Goal: Information Seeking & Learning: Learn about a topic

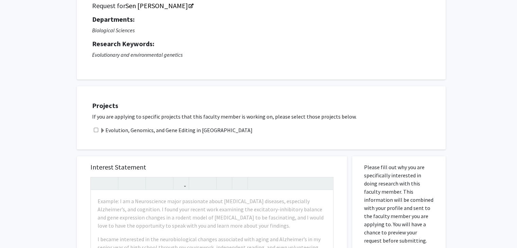
scroll to position [57, 0]
click at [173, 131] on label "Evolution, Genomics, and Gene Editing in [GEOGRAPHIC_DATA]" at bounding box center [176, 129] width 153 height 8
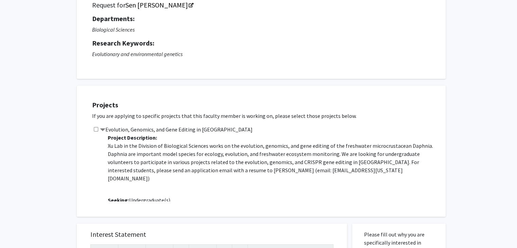
click at [95, 128] on input "checkbox" at bounding box center [96, 129] width 4 height 4
checkbox input "true"
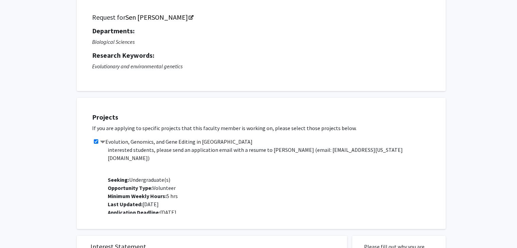
scroll to position [46, 0]
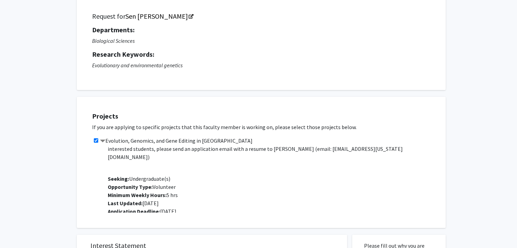
click at [170, 184] on span "Opportunity Type: Volunteer" at bounding box center [142, 187] width 68 height 7
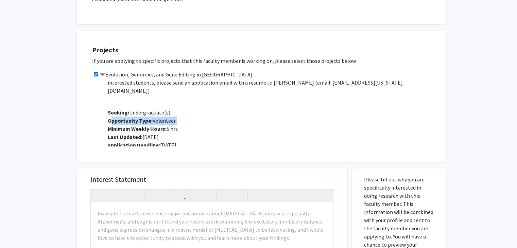
scroll to position [113, 0]
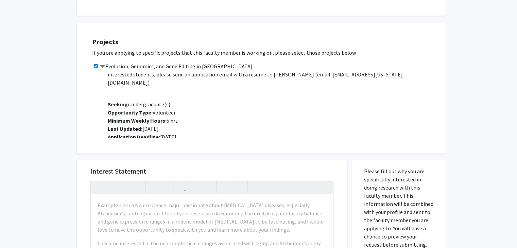
scroll to position [121, 0]
click at [179, 124] on p "Project Description: Xu Lab in the Division of Biological Sciences works on the…" at bounding box center [273, 88] width 331 height 103
click at [176, 133] on span "Application Deadline: Sep 4, 2025" at bounding box center [142, 136] width 69 height 7
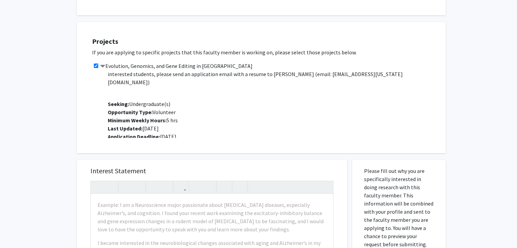
click at [176, 133] on span "Application Deadline: Sep 4, 2025" at bounding box center [142, 136] width 69 height 7
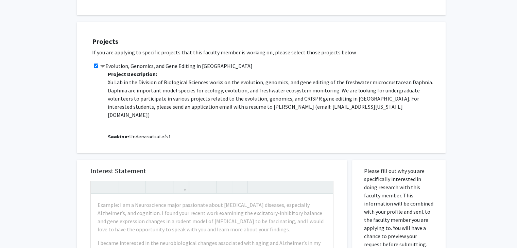
scroll to position [0, 0]
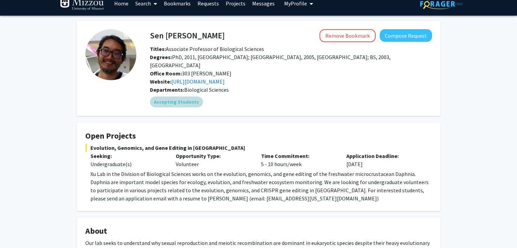
scroll to position [7, 0]
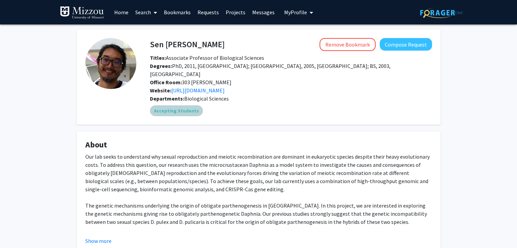
click at [178, 105] on mat-chip "Accepting Students" at bounding box center [176, 110] width 53 height 11
click at [125, 15] on link "Home" at bounding box center [121, 12] width 21 height 24
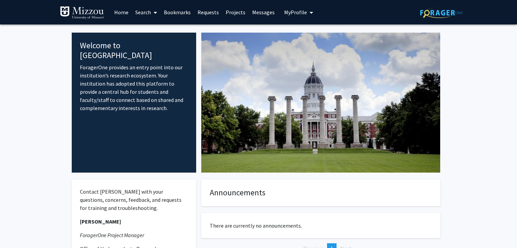
click at [232, 10] on link "Projects" at bounding box center [235, 12] width 27 height 24
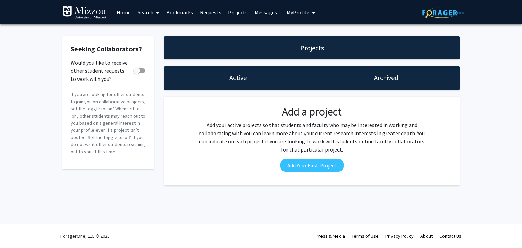
click at [146, 12] on link "Search" at bounding box center [148, 12] width 29 height 24
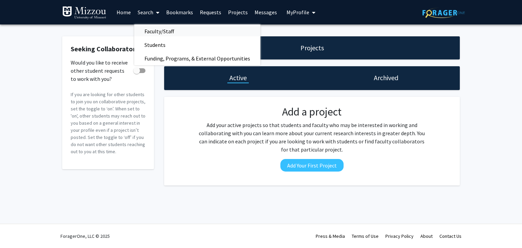
click at [160, 34] on span "Faculty/Staff" at bounding box center [159, 31] width 50 height 14
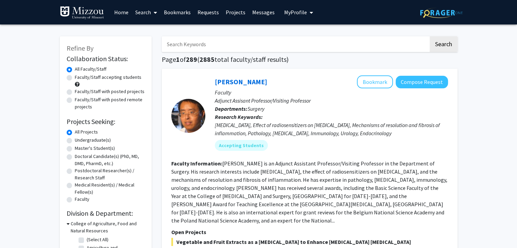
click at [95, 138] on label "Undergraduate(s)" at bounding box center [93, 140] width 36 height 7
click at [79, 138] on input "Undergraduate(s)" at bounding box center [77, 139] width 4 height 4
radio input "true"
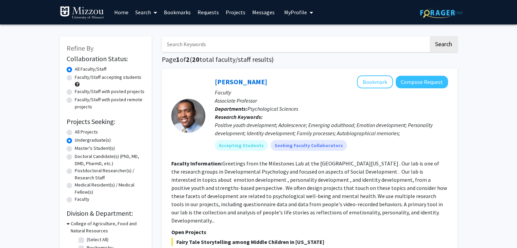
click at [97, 79] on label "Faculty/Staff accepting students" at bounding box center [108, 77] width 67 height 7
click at [79, 78] on input "Faculty/Staff accepting students" at bounding box center [77, 76] width 4 height 4
radio input "true"
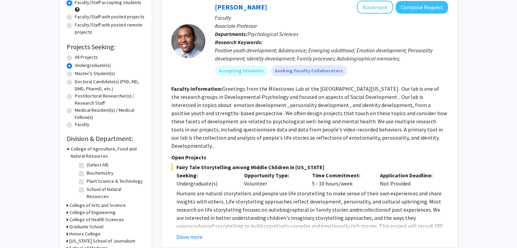
scroll to position [97, 0]
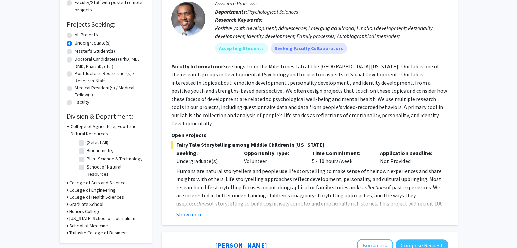
click at [82, 179] on h3 "College of Arts and Science" at bounding box center [97, 182] width 56 height 7
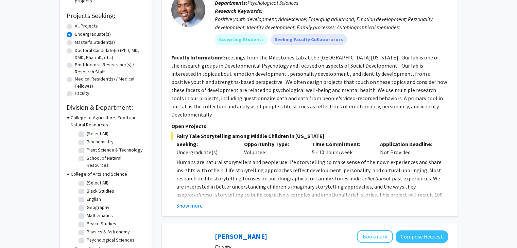
scroll to position [100, 0]
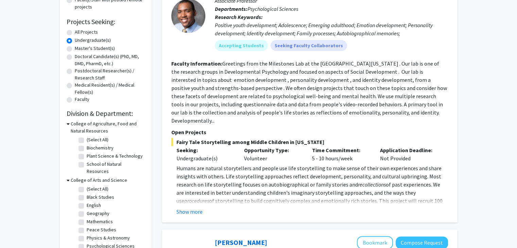
click at [87, 148] on label "Biochemistry" at bounding box center [100, 147] width 27 height 7
click at [87, 148] on input "Biochemistry" at bounding box center [89, 146] width 4 height 4
checkbox input "true"
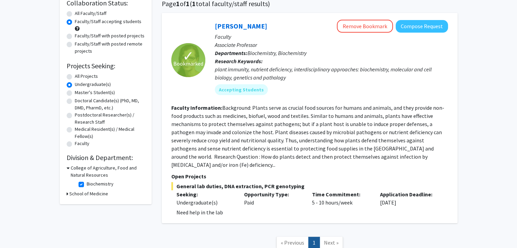
scroll to position [57, 0]
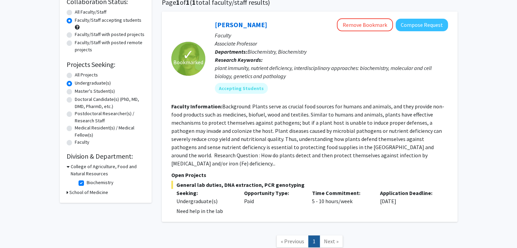
click at [87, 183] on label "Biochemistry" at bounding box center [100, 182] width 27 height 7
click at [87, 183] on input "Biochemistry" at bounding box center [89, 181] width 4 height 4
checkbox input "false"
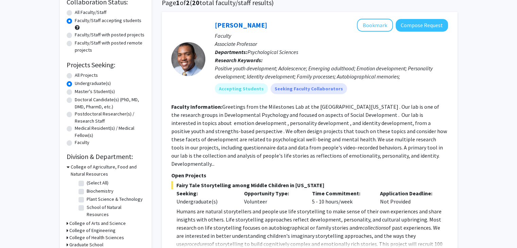
scroll to position [58, 0]
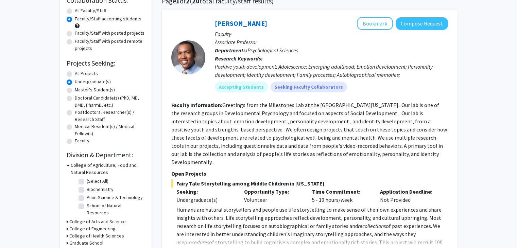
click at [87, 199] on label "Plant Science & Technology" at bounding box center [115, 197] width 56 height 7
click at [87, 199] on input "Plant Science & Technology" at bounding box center [89, 196] width 4 height 4
checkbox input "true"
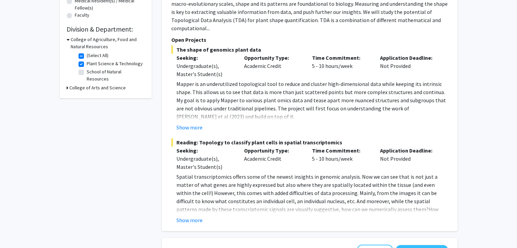
scroll to position [184, 0]
click at [192, 124] on button "Show more" at bounding box center [189, 128] width 26 height 8
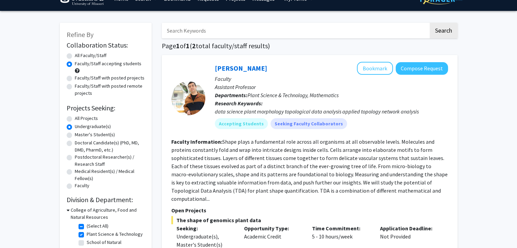
scroll to position [42, 0]
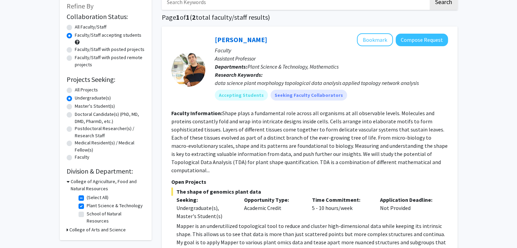
click at [87, 217] on label "School of Natural Resources" at bounding box center [115, 217] width 56 height 14
click at [87, 215] on input "School of Natural Resources" at bounding box center [89, 212] width 4 height 4
checkbox input "true"
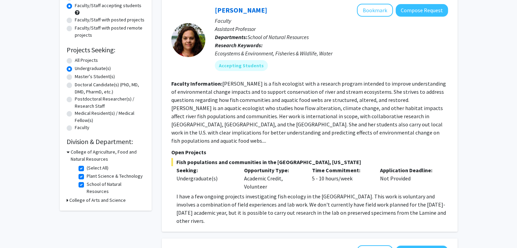
scroll to position [72, 0]
click at [83, 198] on div "Refine By Collaboration Status: Collaboration Status All Faculty/Staff Collabor…" at bounding box center [106, 87] width 92 height 246
click at [90, 196] on h3 "College of Arts and Science" at bounding box center [97, 199] width 56 height 7
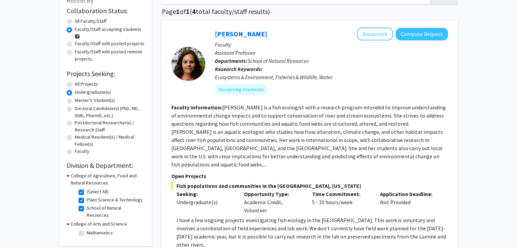
scroll to position [48, 0]
click at [87, 193] on label "(Select All)" at bounding box center [98, 191] width 22 height 7
click at [87, 192] on input "(Select All)" at bounding box center [89, 190] width 4 height 4
checkbox input "false"
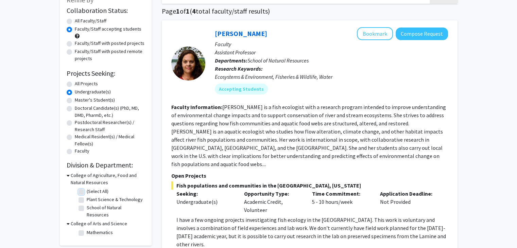
checkbox input "false"
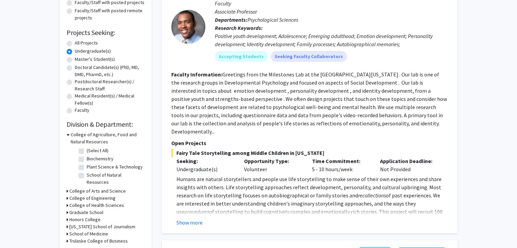
scroll to position [90, 0]
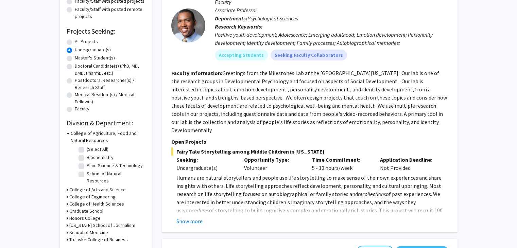
click at [90, 186] on h3 "College of Arts and Science" at bounding box center [97, 189] width 56 height 7
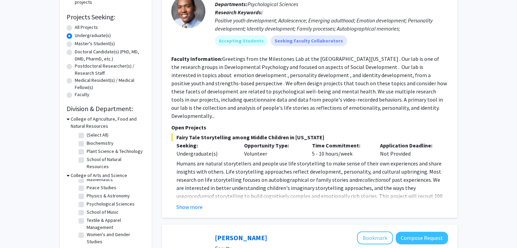
scroll to position [105, 0]
click at [87, 134] on label "(Select All)" at bounding box center [98, 135] width 22 height 7
click at [87, 134] on input "(Select All)" at bounding box center [89, 134] width 4 height 4
checkbox input "true"
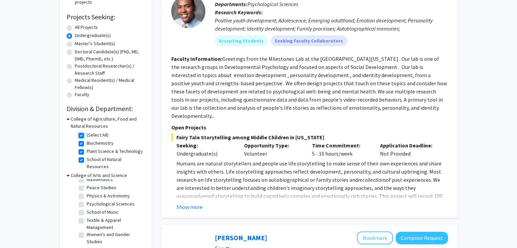
checkbox input "true"
